Goal: Task Accomplishment & Management: Complete application form

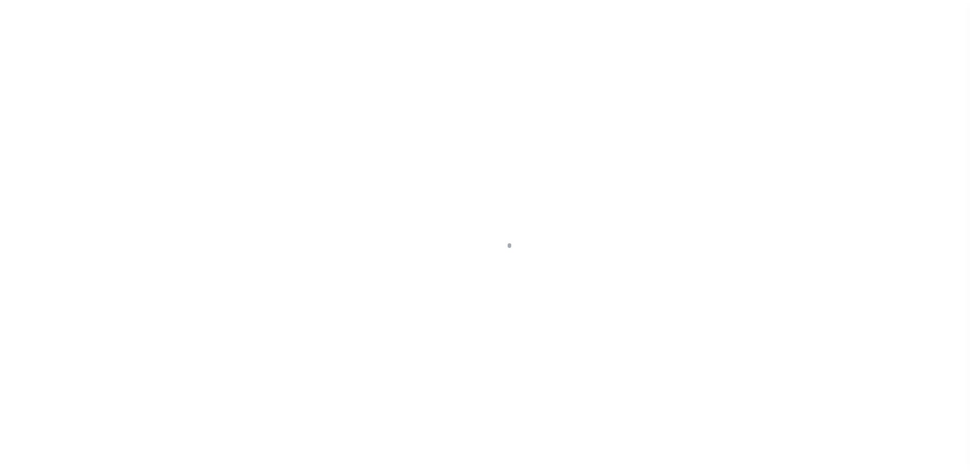
scroll to position [23, 0]
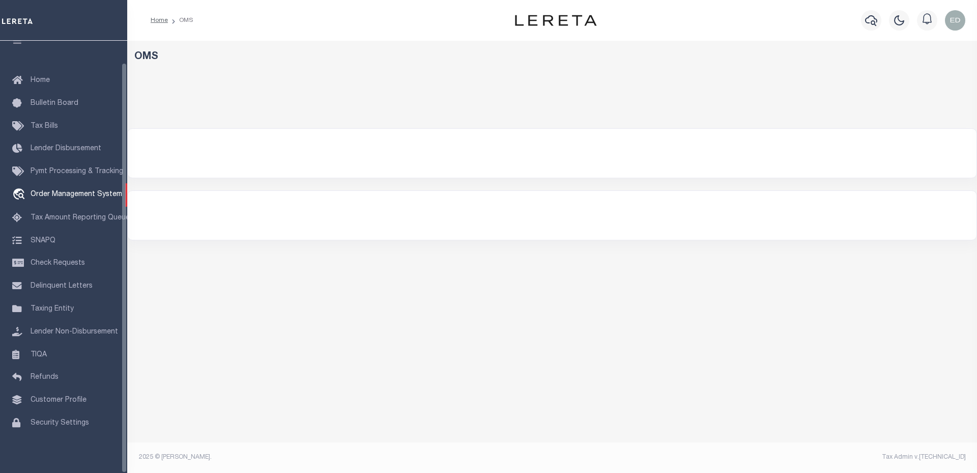
select select "200"
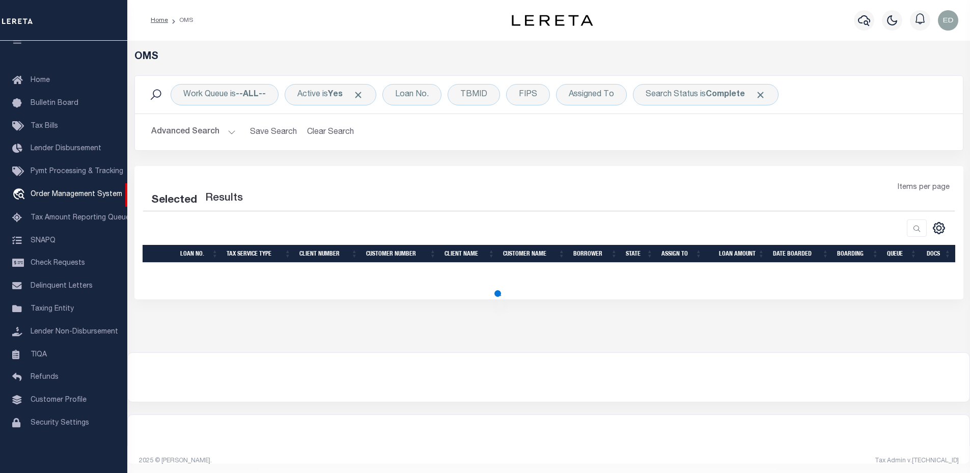
select select "200"
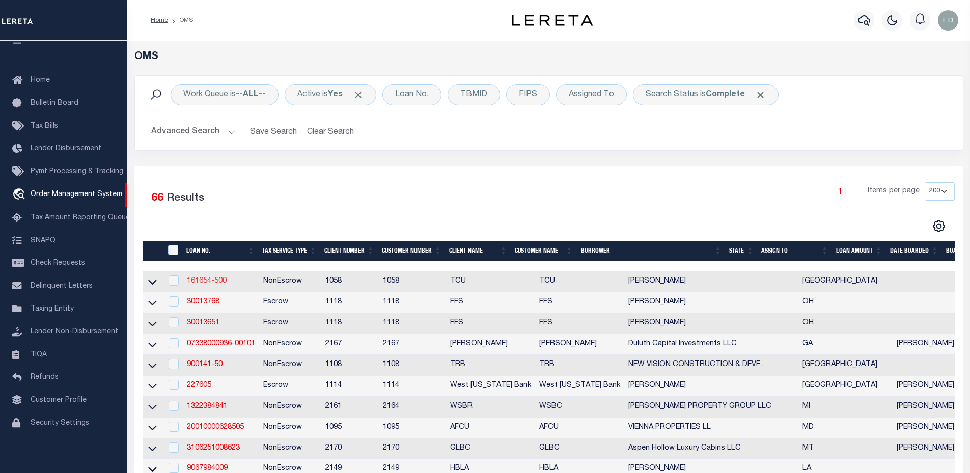
click at [206, 284] on link "161654-500" at bounding box center [207, 280] width 40 height 7
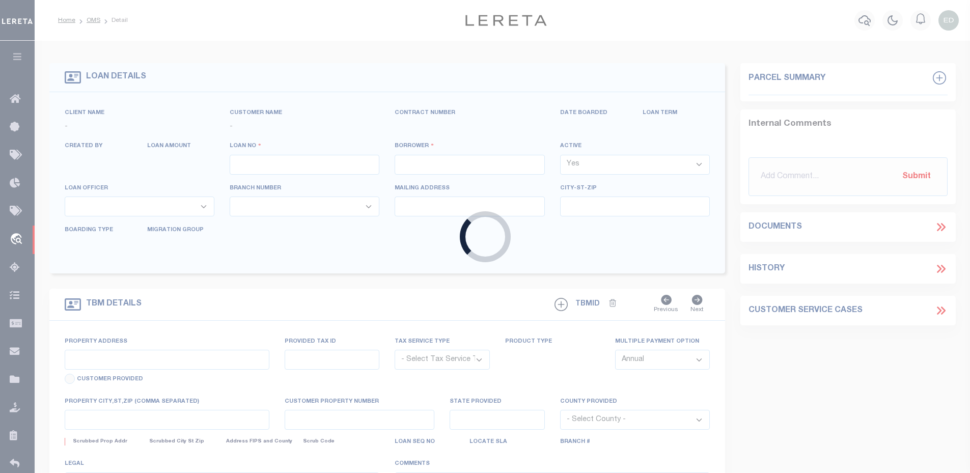
type input "161654-500"
type input "[PERSON_NAME]"
select select
type input "[STREET_ADDRESS]"
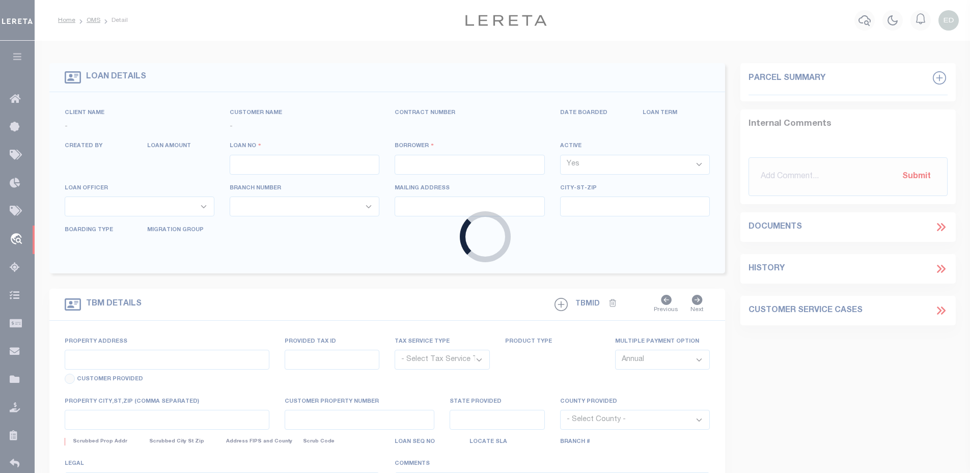
type input "KILLEEN TX 76549-6096"
type input "[DATE]"
select select "100"
select select "10"
select select "NonEscrow"
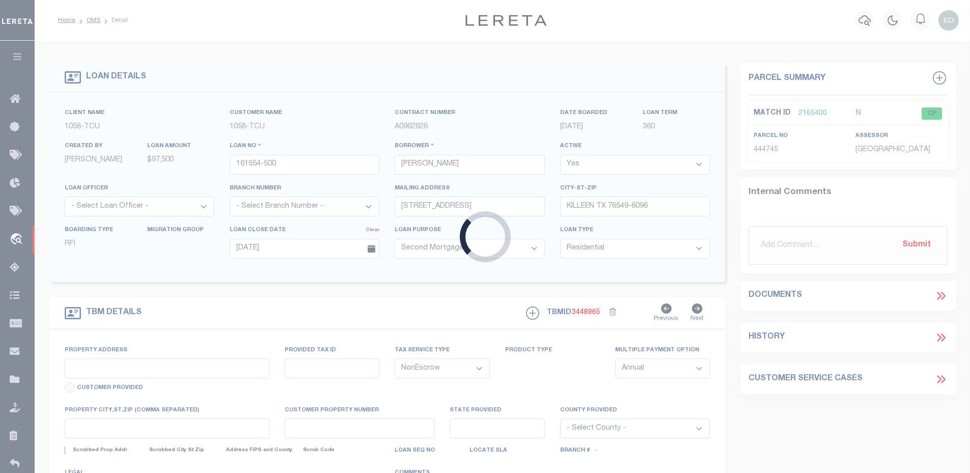
type input "[STREET_ADDRESS]"
select select
type input "KILLEEN TX 76549-6096"
type input "[GEOGRAPHIC_DATA]"
select select
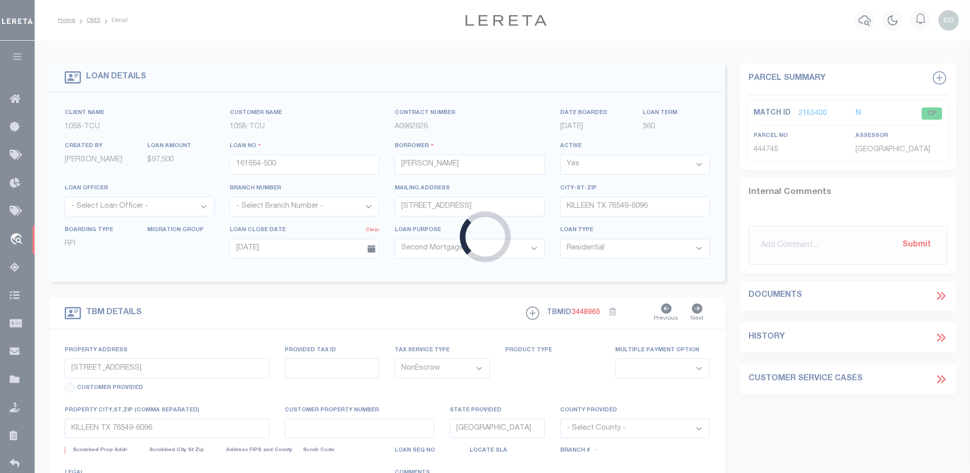
type textarea "THE LANDING AT [GEOGRAPHIC_DATA] PHASE I, BLOCK 006, LOT 0003"
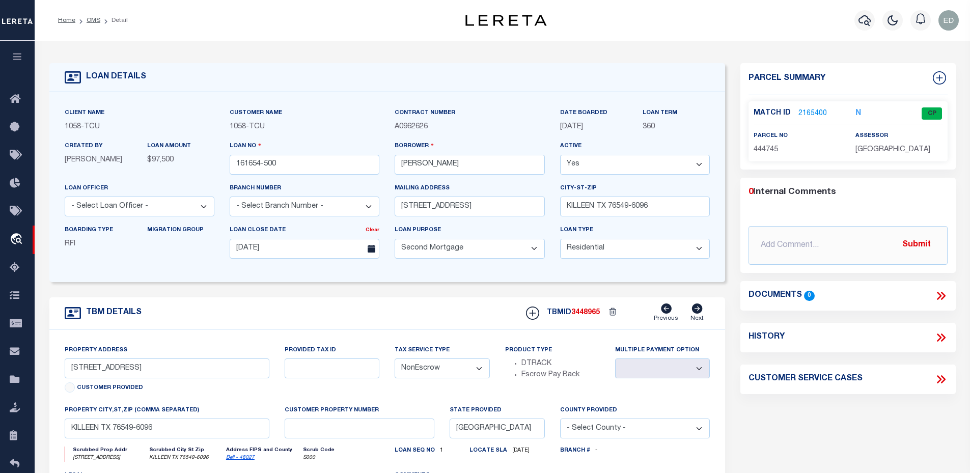
click at [940, 296] on icon at bounding box center [939, 296] width 5 height 8
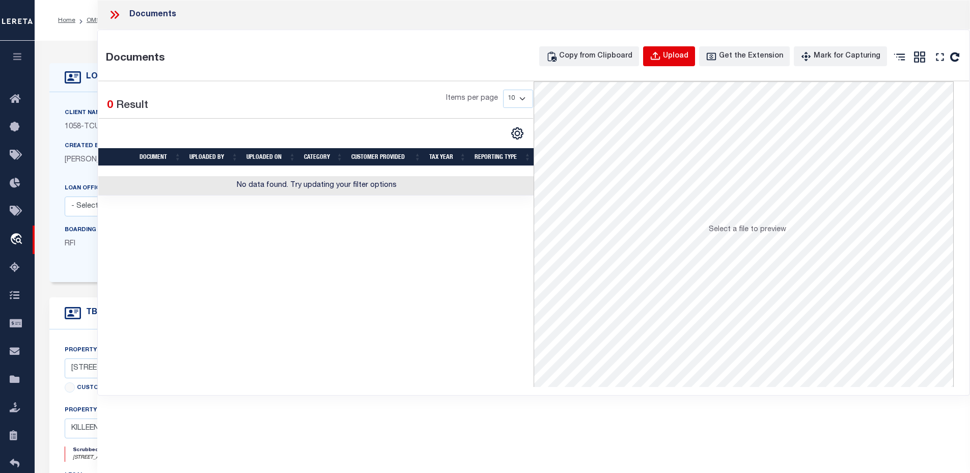
click at [686, 61] on div "Upload" at bounding box center [675, 56] width 25 height 11
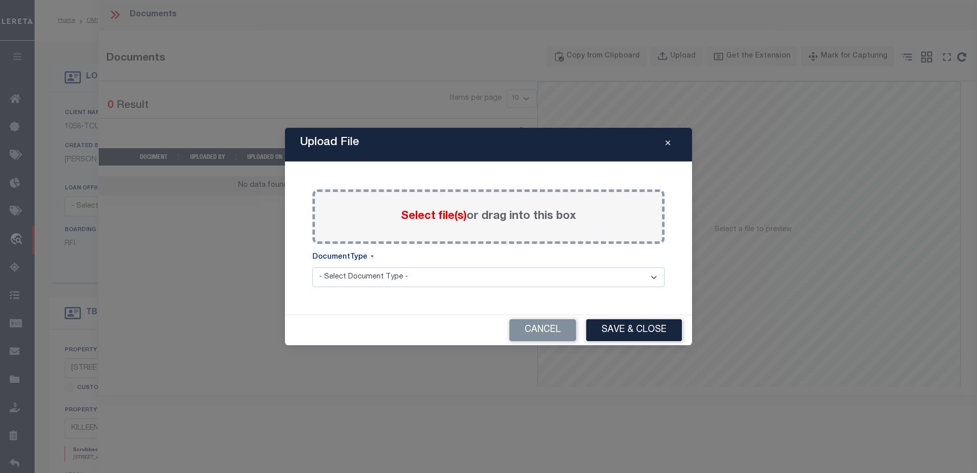
click at [424, 221] on span "Select file(s)" at bounding box center [434, 216] width 66 height 11
click at [0, 0] on input "Select file(s) or drag into this box" at bounding box center [0, 0] width 0 height 0
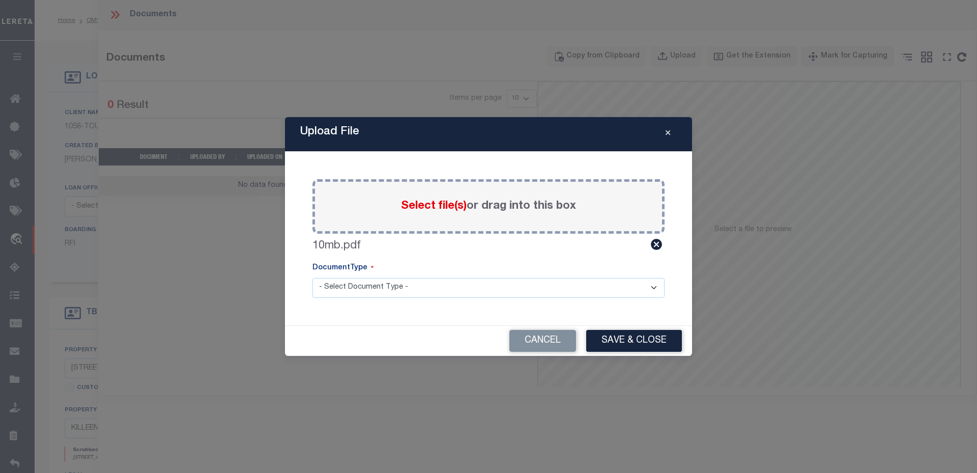
click at [374, 287] on select "- Select Document Type - Tax Service Documents Proof of Delinquent Tax Payment" at bounding box center [489, 288] width 352 height 20
select select "TAX"
click at [313, 278] on select "- Select Document Type - Tax Service Documents Proof of Delinquent Tax Payment" at bounding box center [489, 288] width 352 height 20
click at [655, 343] on button "Save & Close" at bounding box center [634, 341] width 96 height 22
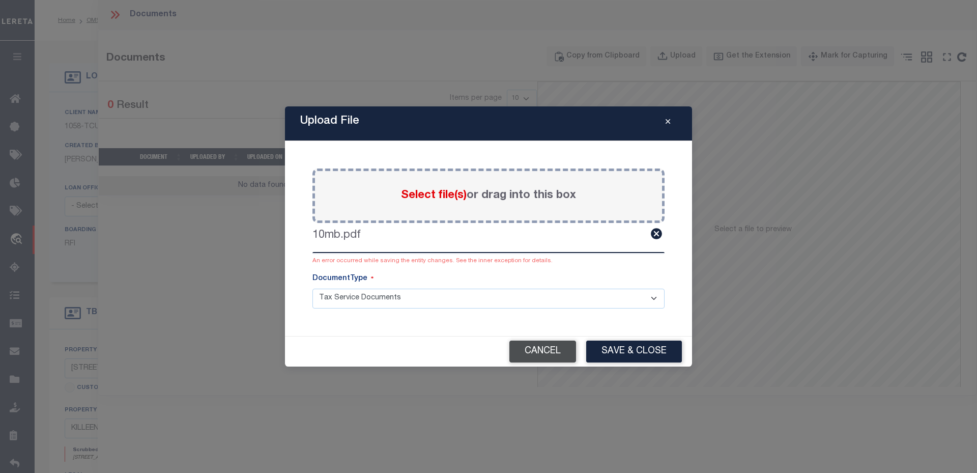
click at [536, 350] on button "Cancel" at bounding box center [543, 352] width 67 height 22
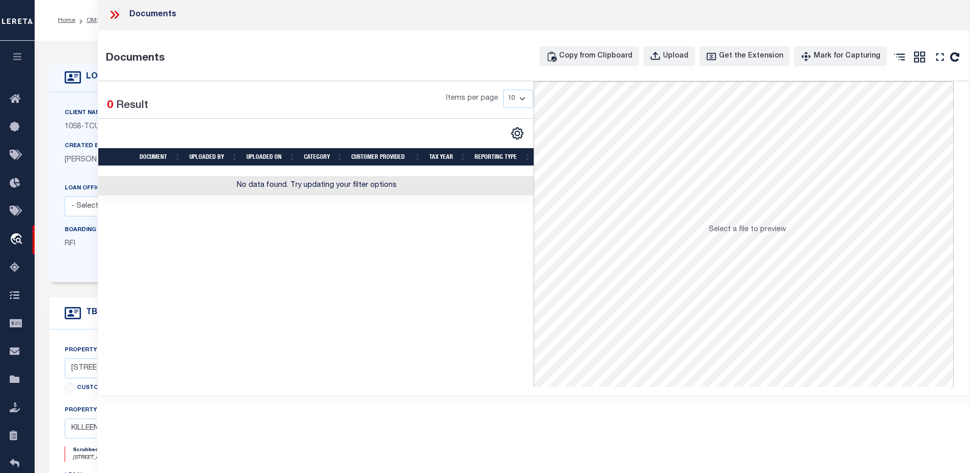
click at [115, 8] on icon at bounding box center [114, 14] width 13 height 13
